Goal: Navigation & Orientation: Find specific page/section

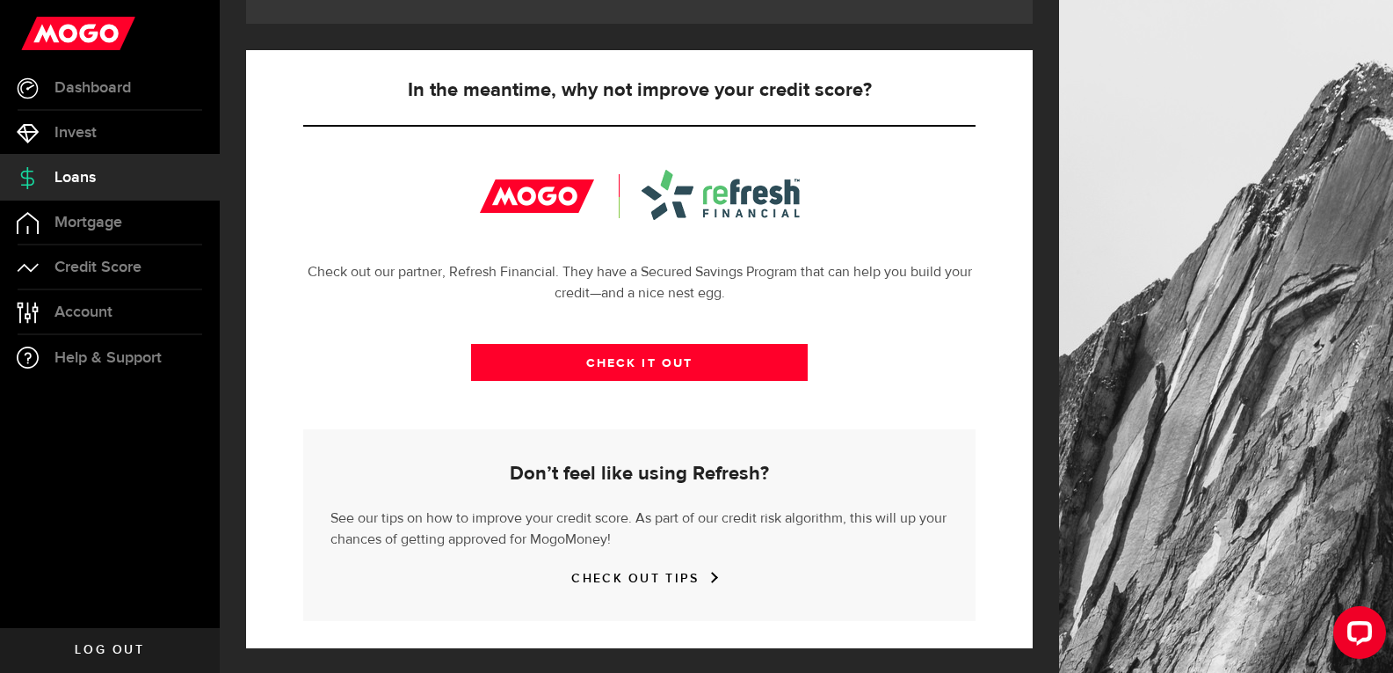
scroll to position [599, 0]
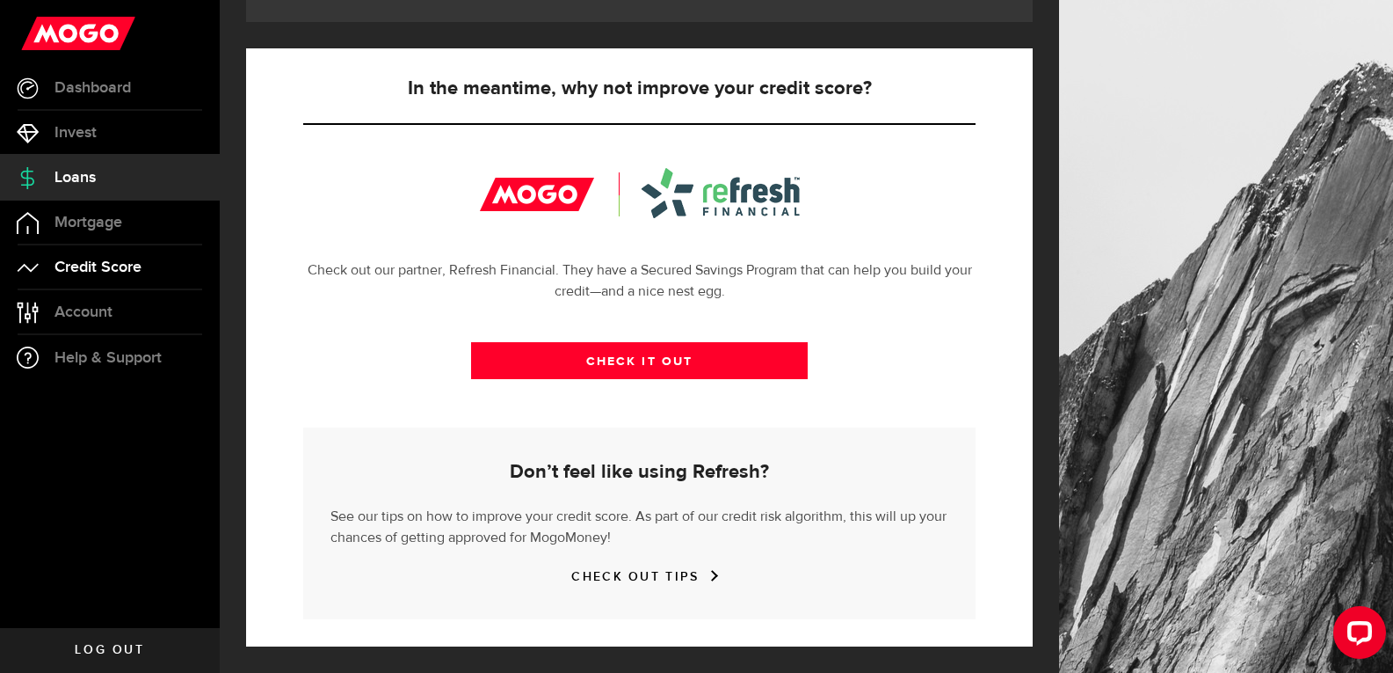
click at [127, 265] on span "Credit Score" at bounding box center [98, 267] width 87 height 16
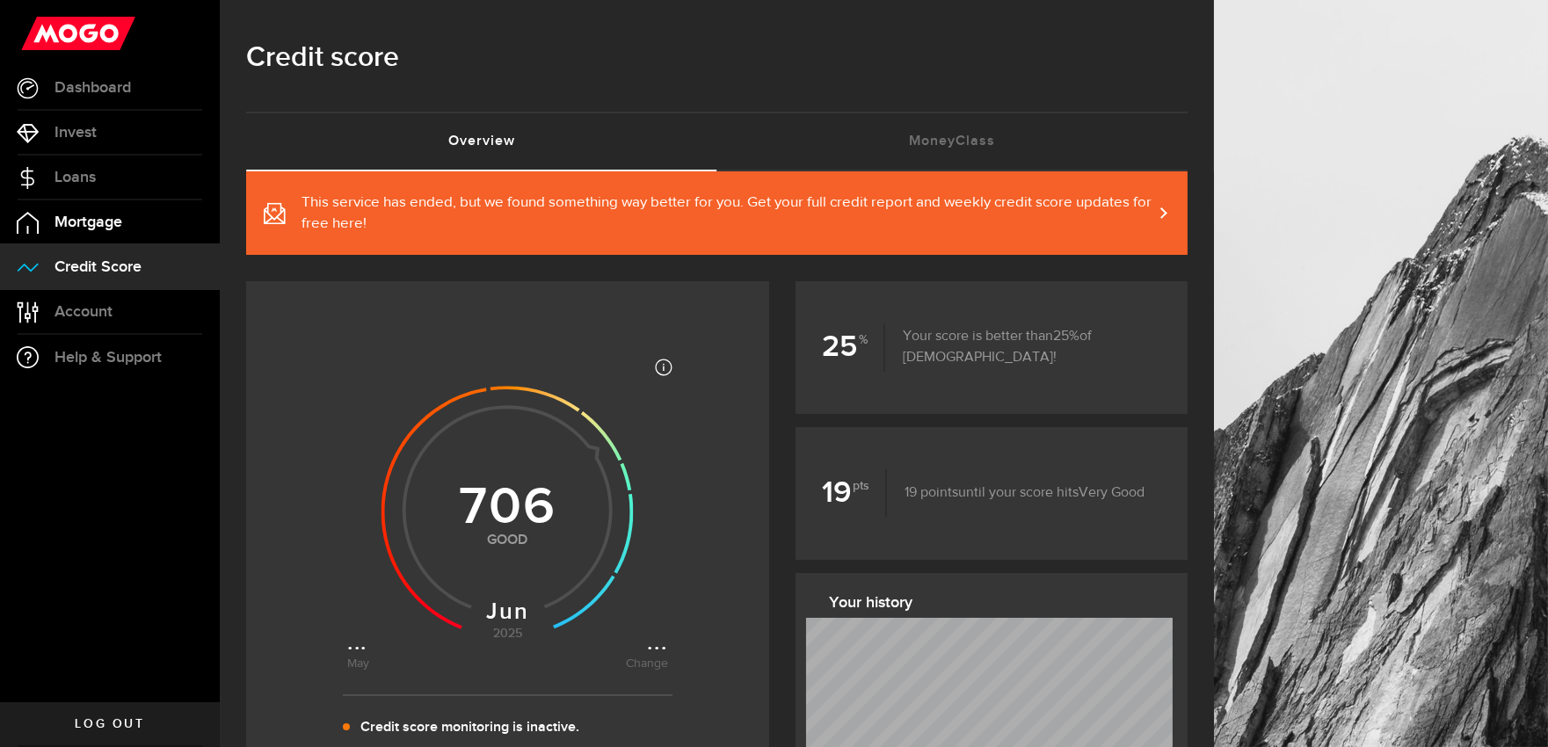
click at [81, 225] on span "Mortgage" at bounding box center [89, 223] width 68 height 16
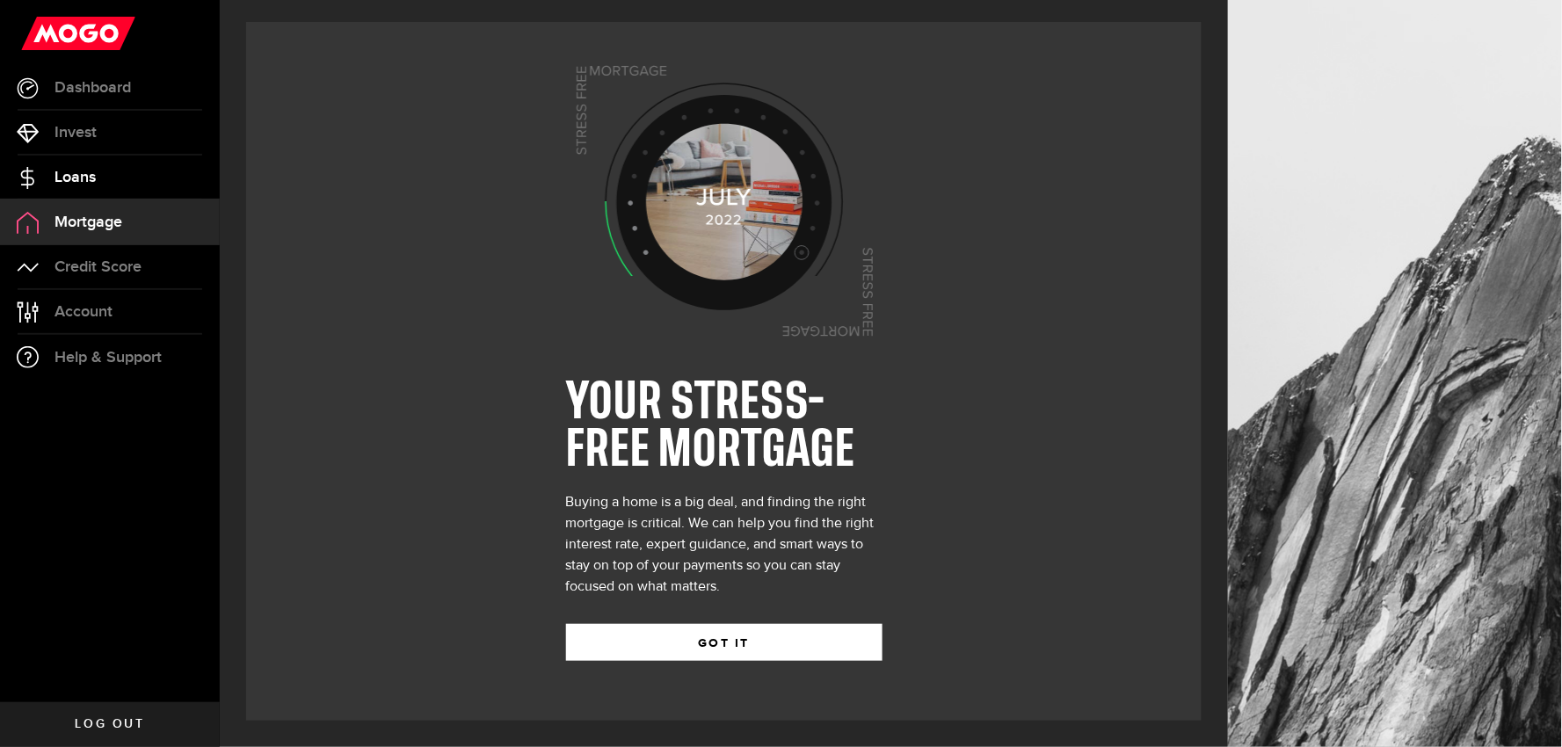
click at [88, 174] on span "Loans" at bounding box center [75, 178] width 41 height 16
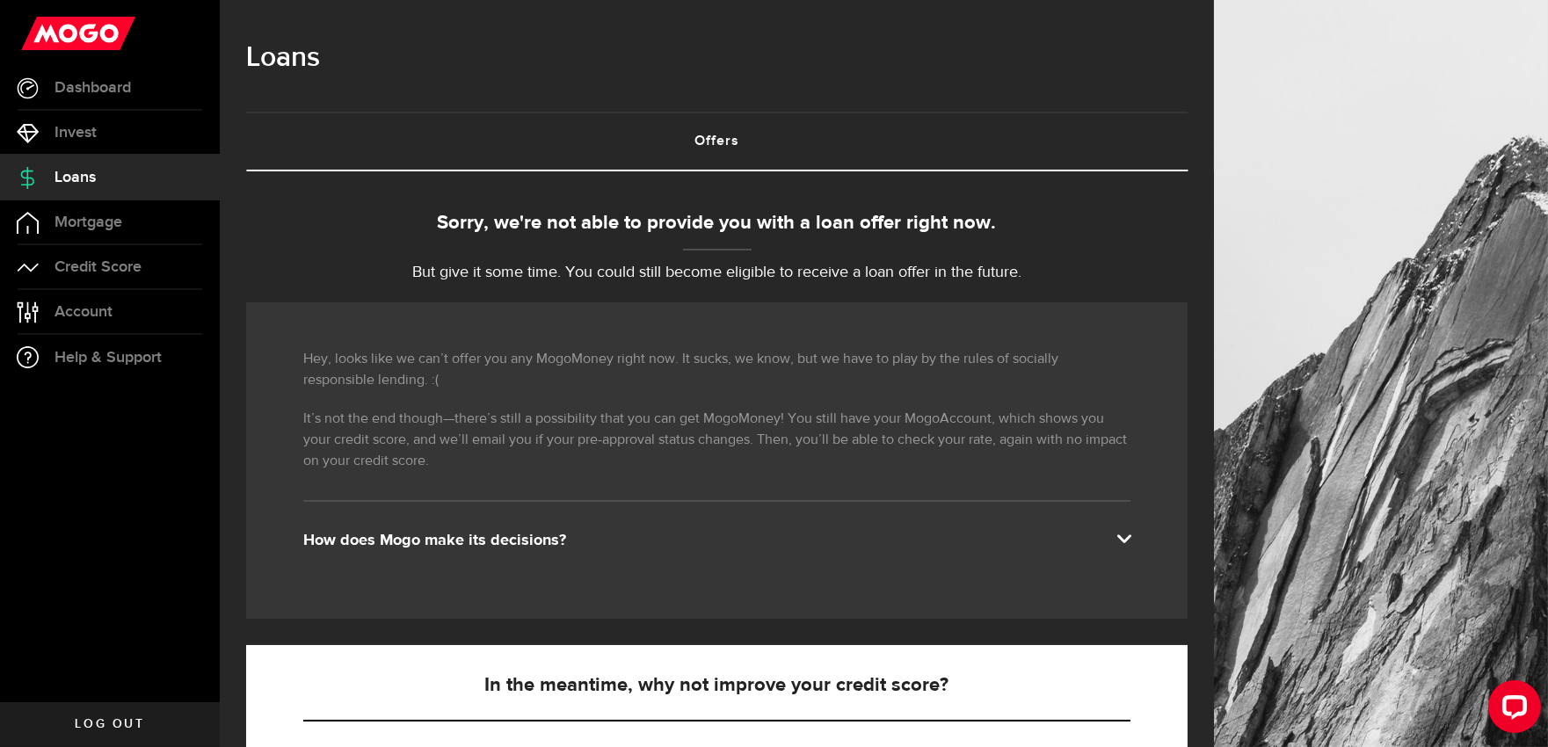
click at [97, 672] on span "Log out" at bounding box center [109, 724] width 69 height 12
